Goal: Transaction & Acquisition: Purchase product/service

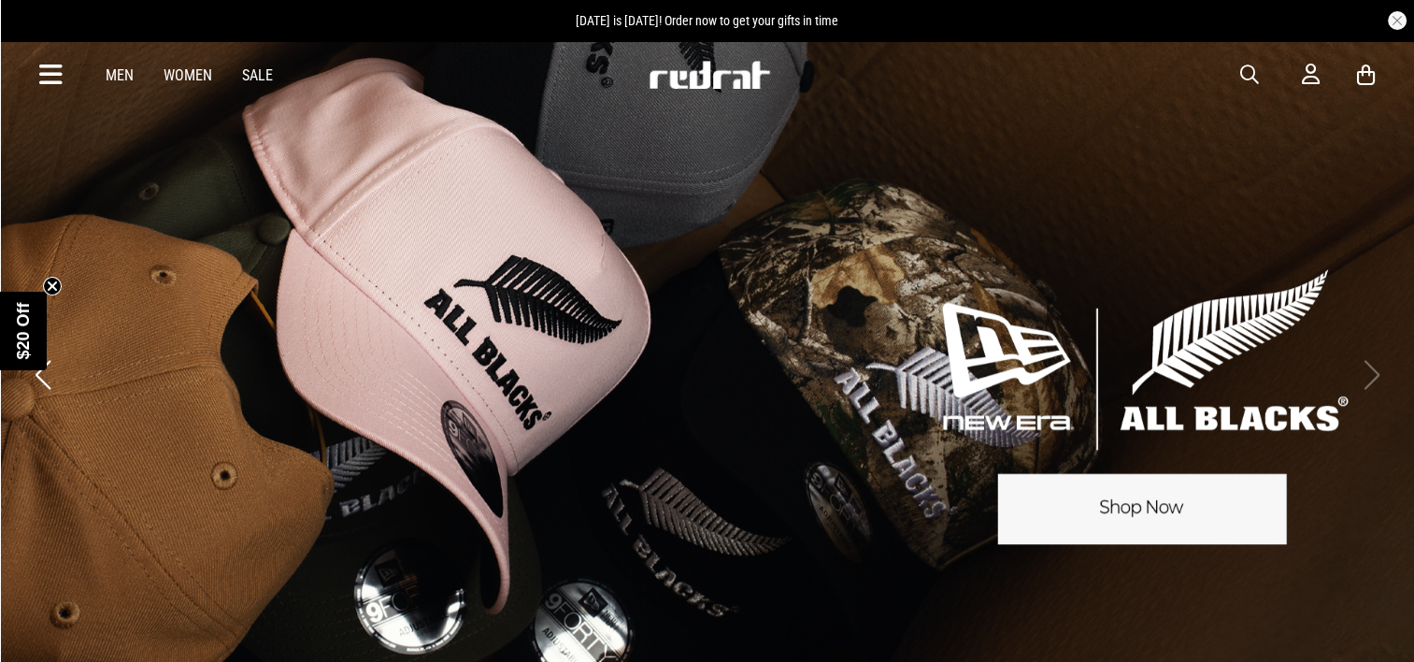
click at [123, 77] on link "Men" at bounding box center [120, 75] width 28 height 18
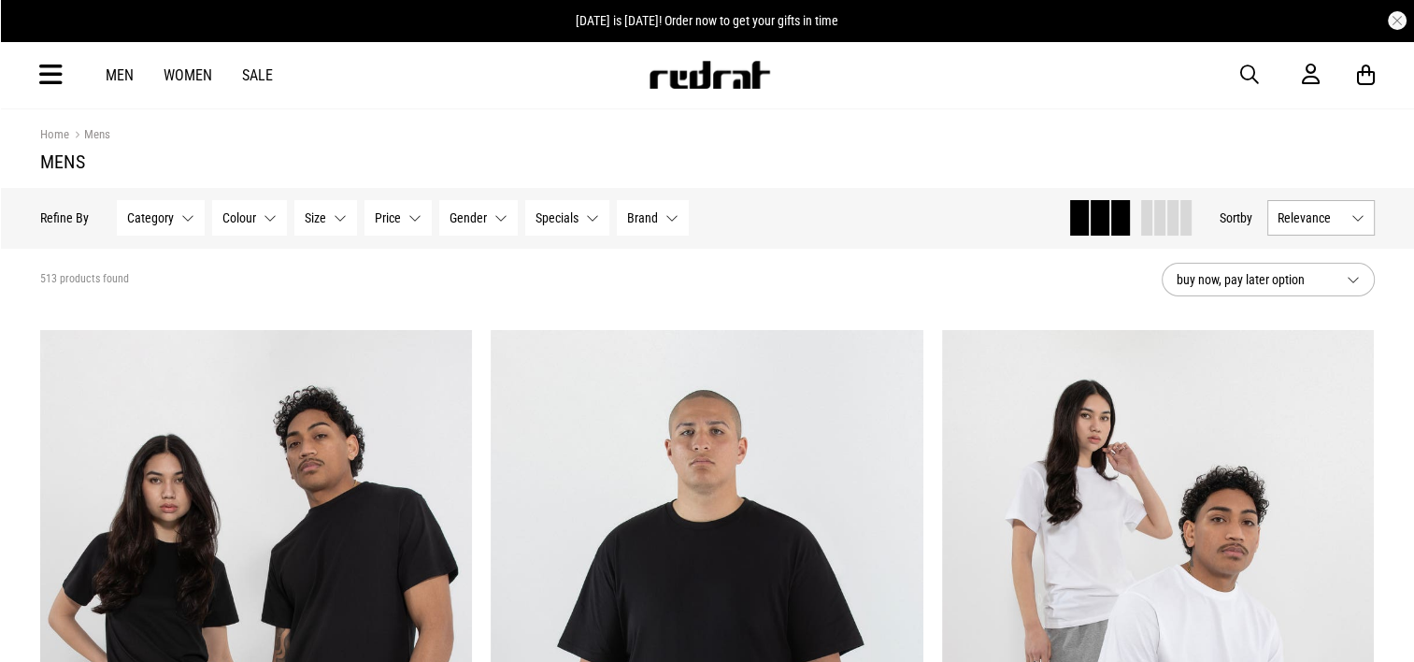
click at [187, 221] on button "Category None selected" at bounding box center [161, 218] width 88 height 36
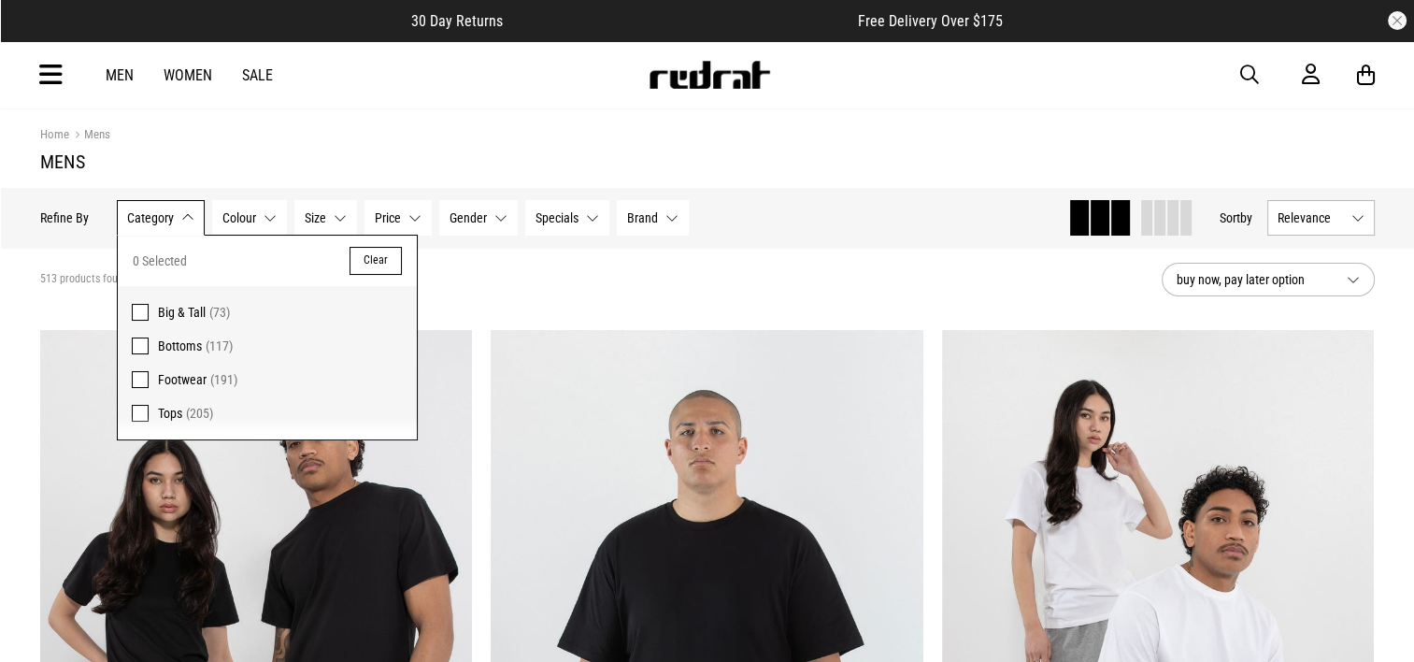
click at [184, 221] on button "Category None selected" at bounding box center [161, 218] width 88 height 36
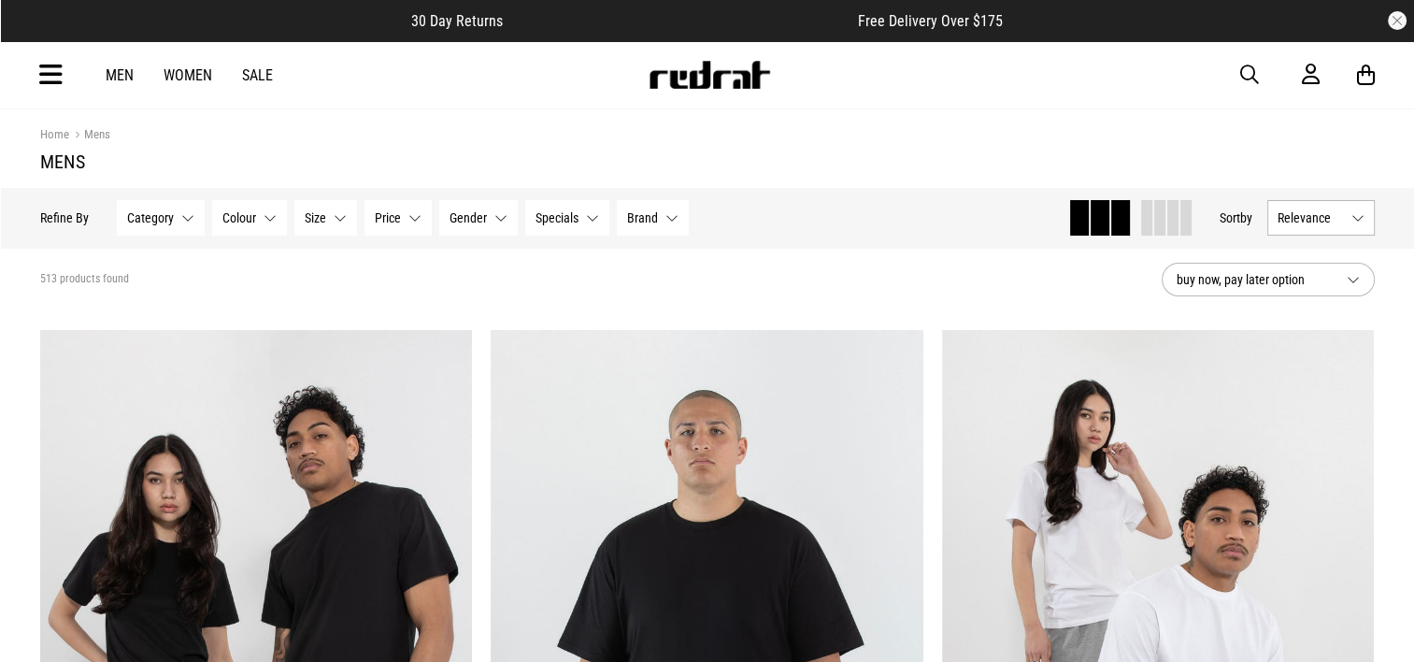
click at [184, 221] on button "Category None selected" at bounding box center [161, 218] width 88 height 36
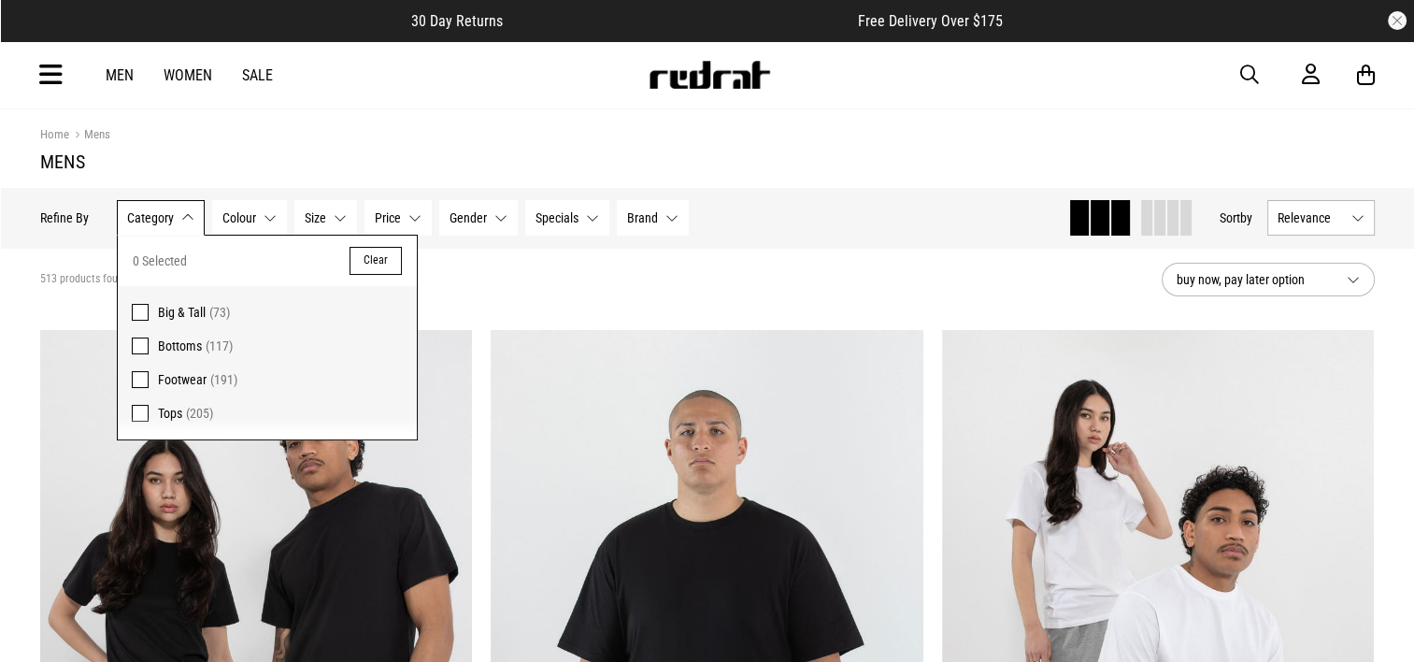
click at [169, 349] on span "Bottoms" at bounding box center [180, 345] width 44 height 15
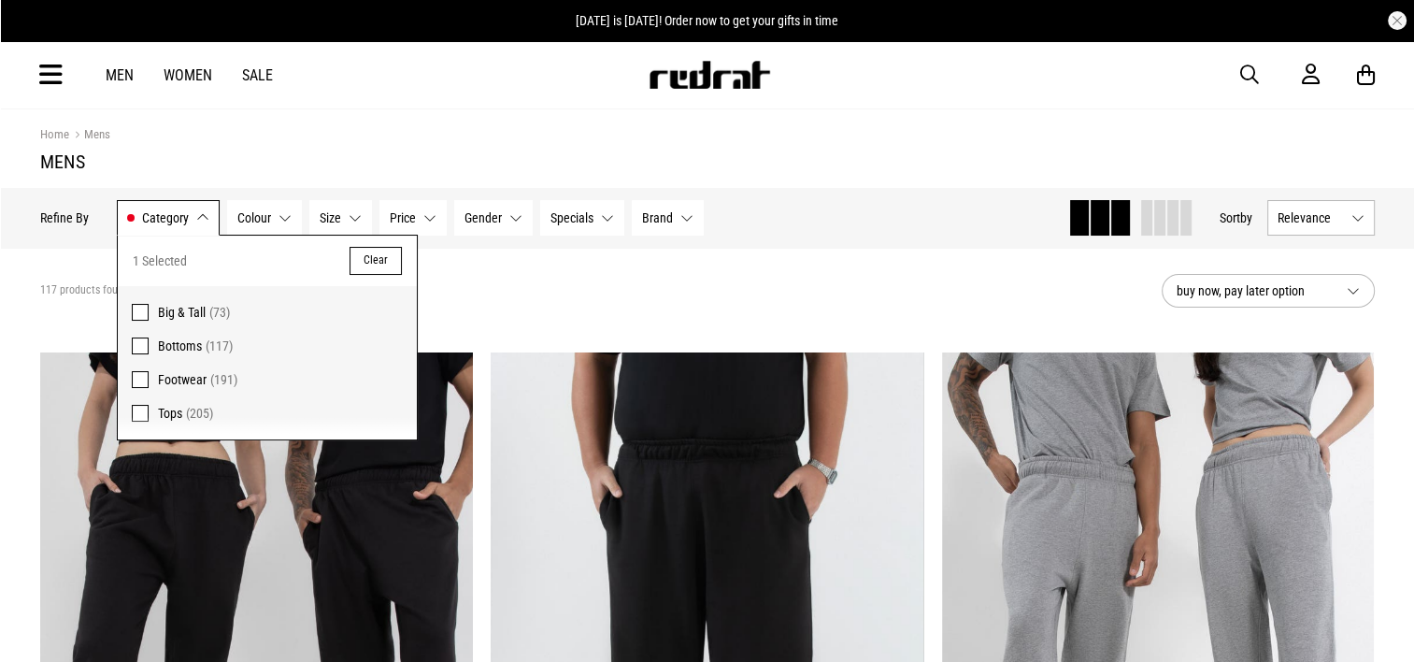
click at [620, 310] on div "117 products found Active Filters Bottoms Clear" at bounding box center [593, 291] width 1107 height 56
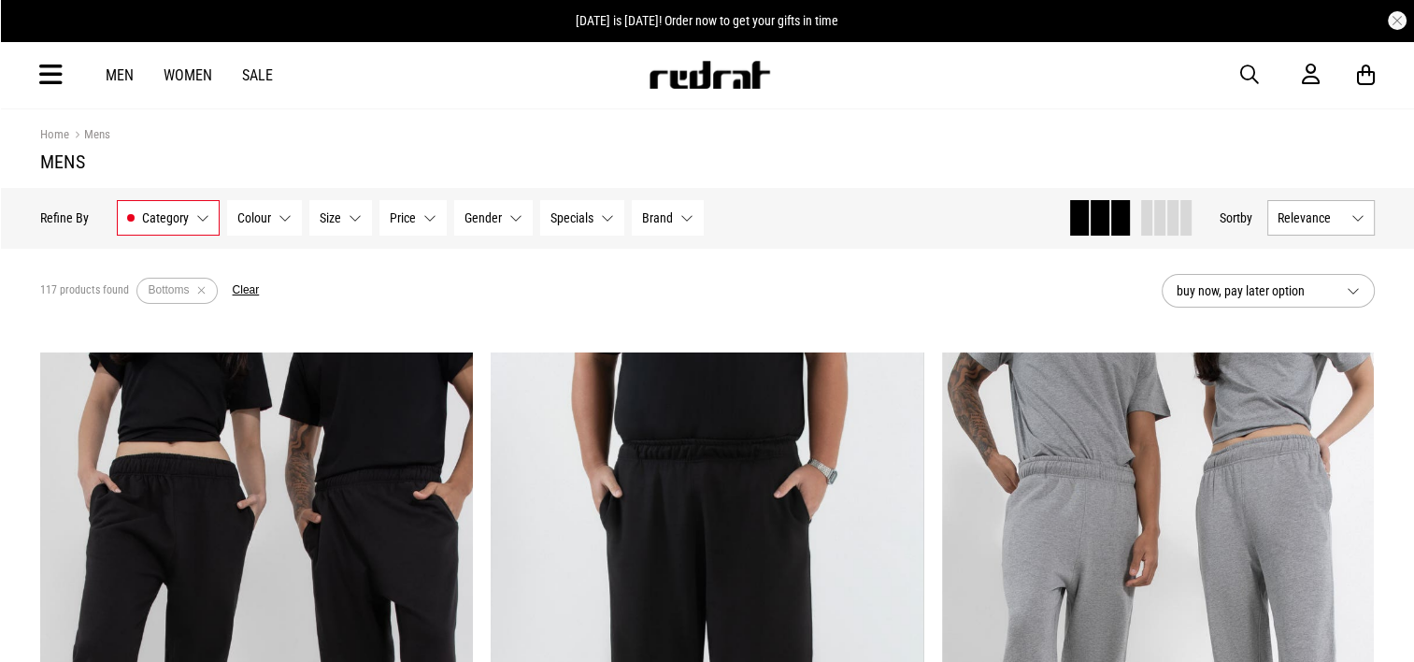
click at [514, 221] on button "Gender None selected" at bounding box center [493, 218] width 79 height 36
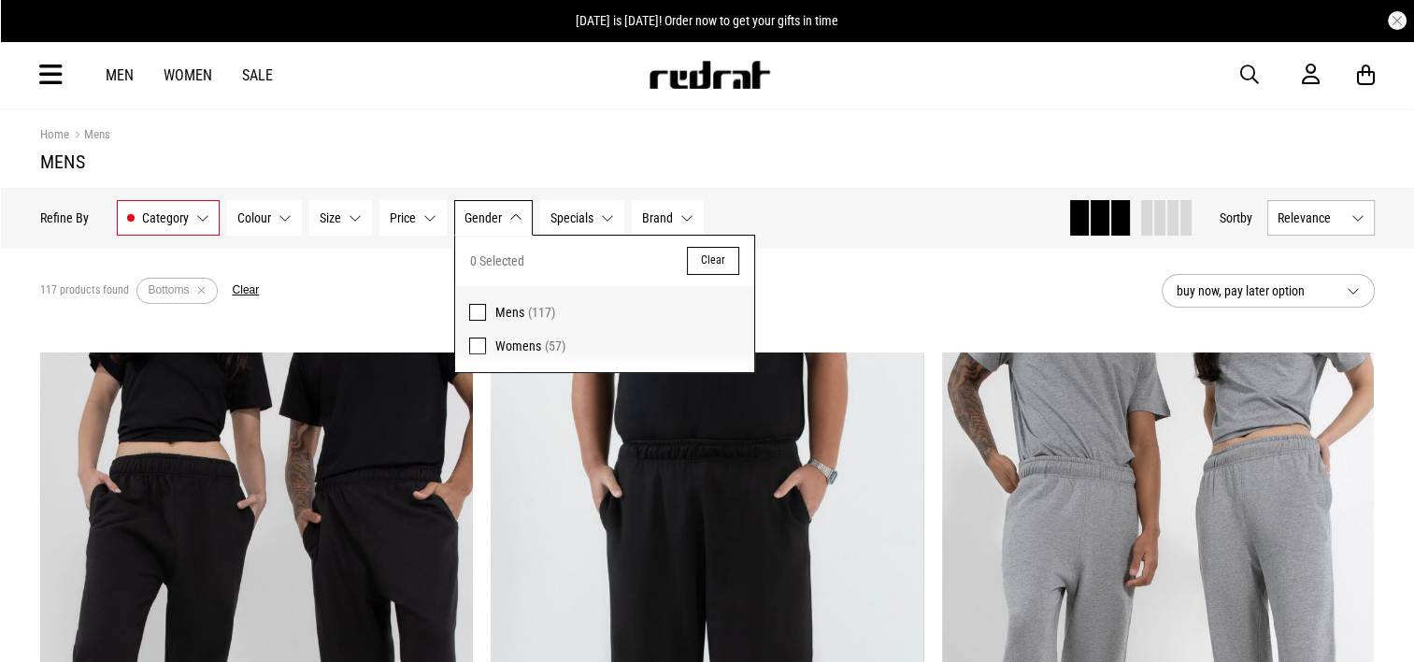
click at [474, 307] on span at bounding box center [477, 312] width 17 height 17
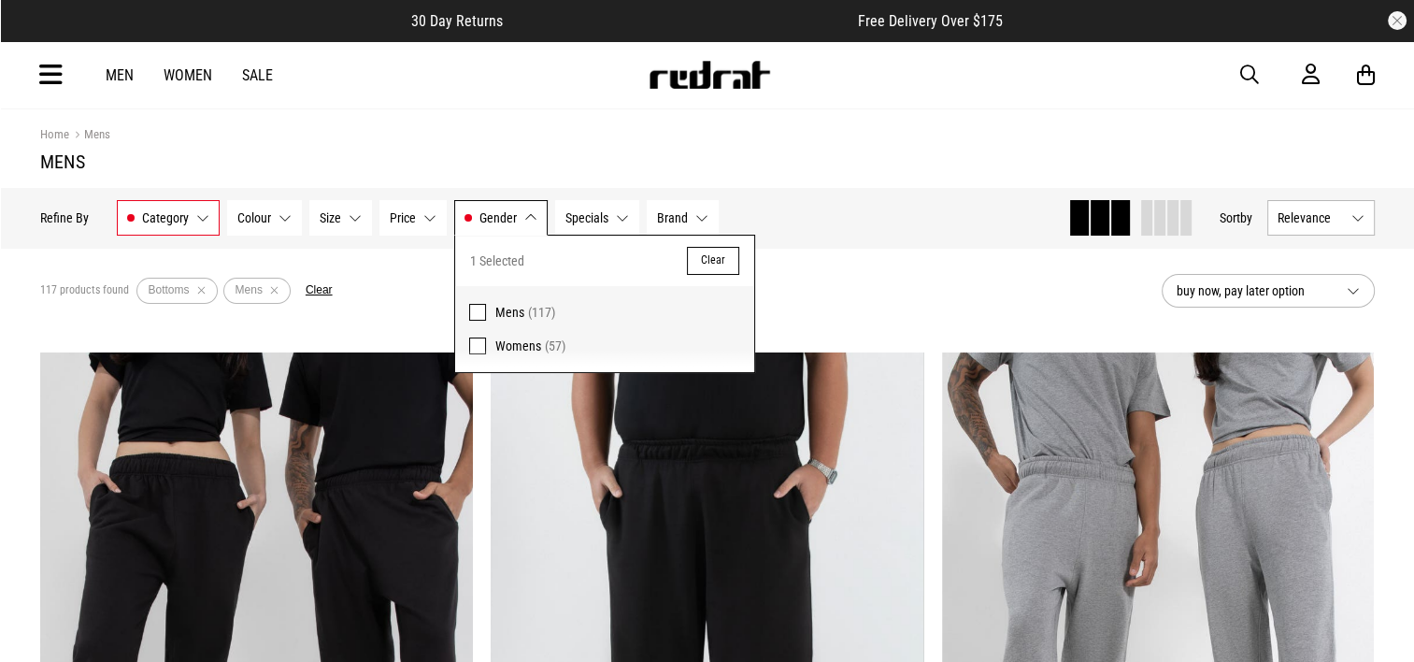
click at [383, 321] on section "117 products found Active Filters Bottoms Mens Clear buy now, pay later option" at bounding box center [707, 291] width 1364 height 86
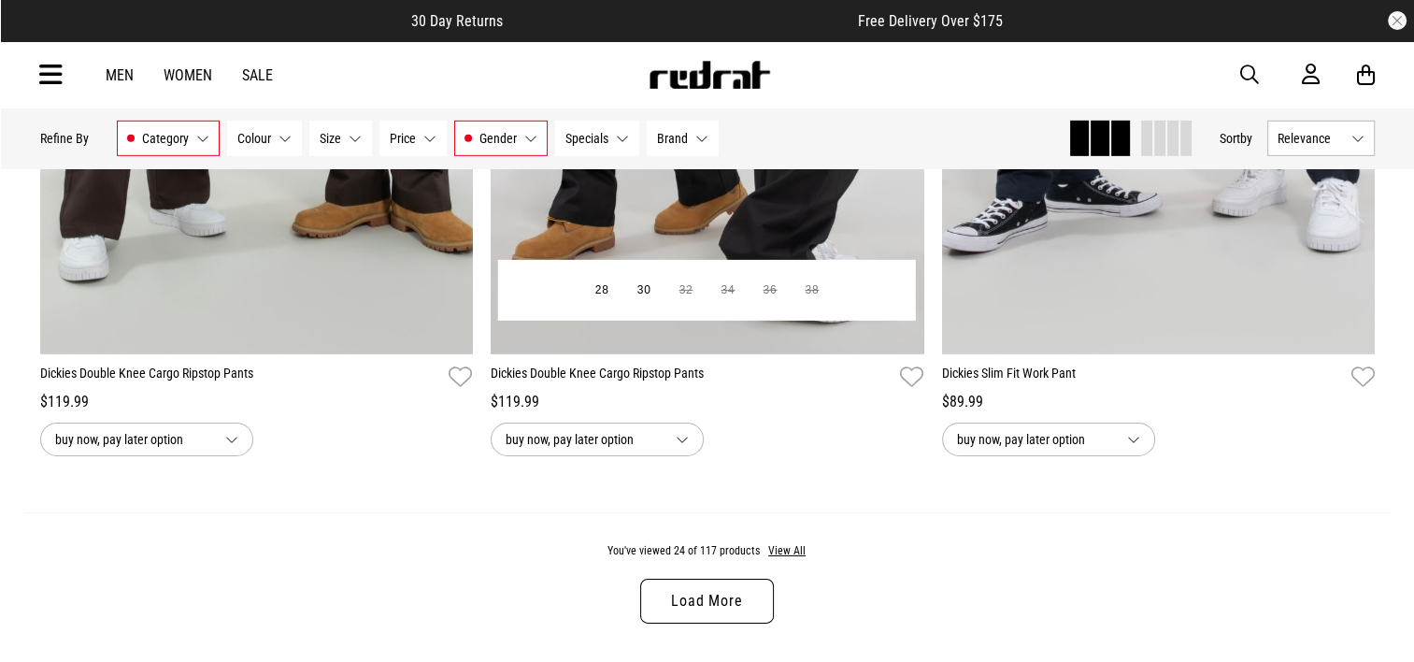
scroll to position [6075, 0]
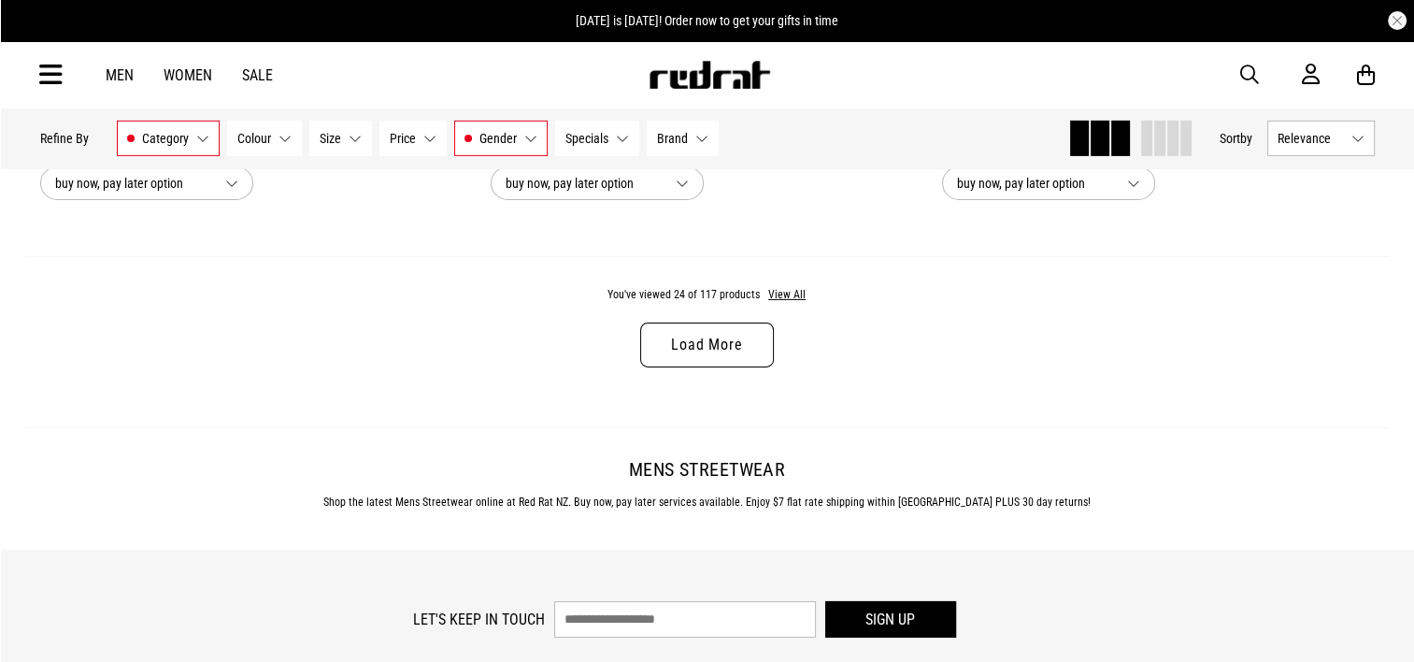
click at [707, 351] on link "Load More" at bounding box center [706, 344] width 133 height 45
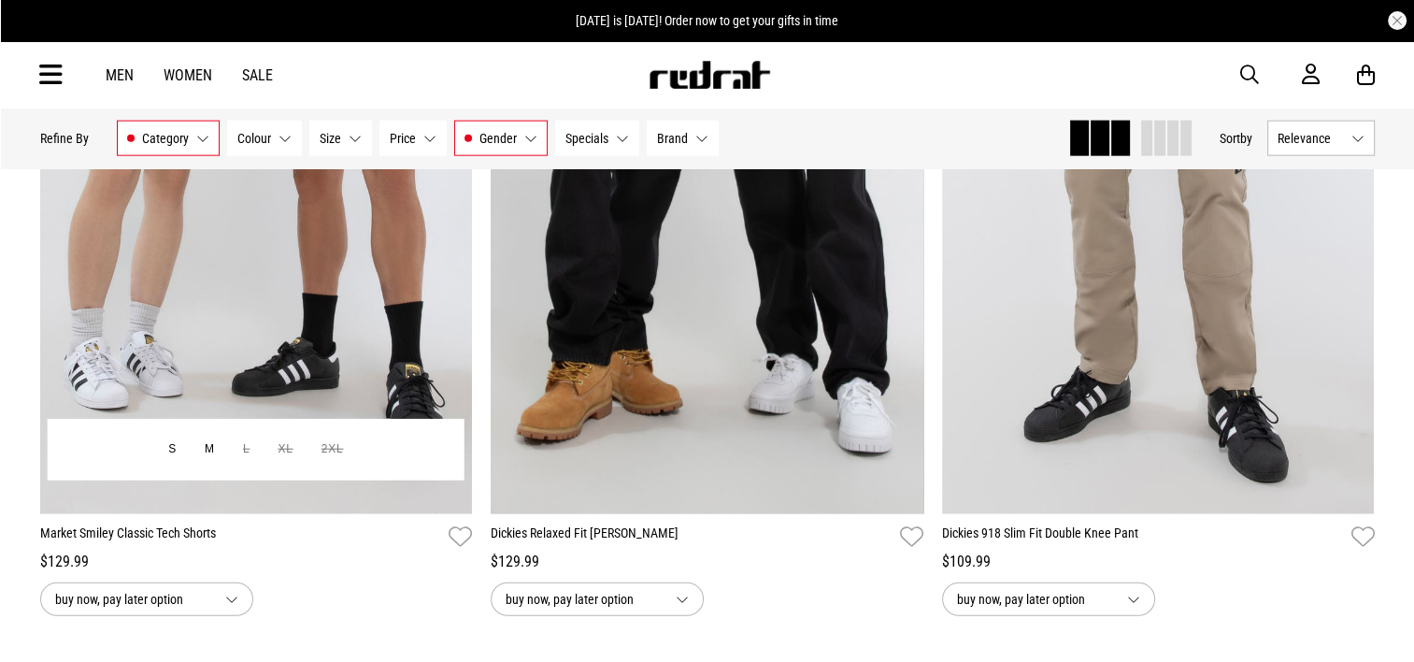
scroll to position [11495, 0]
